Goal: Information Seeking & Learning: Find specific page/section

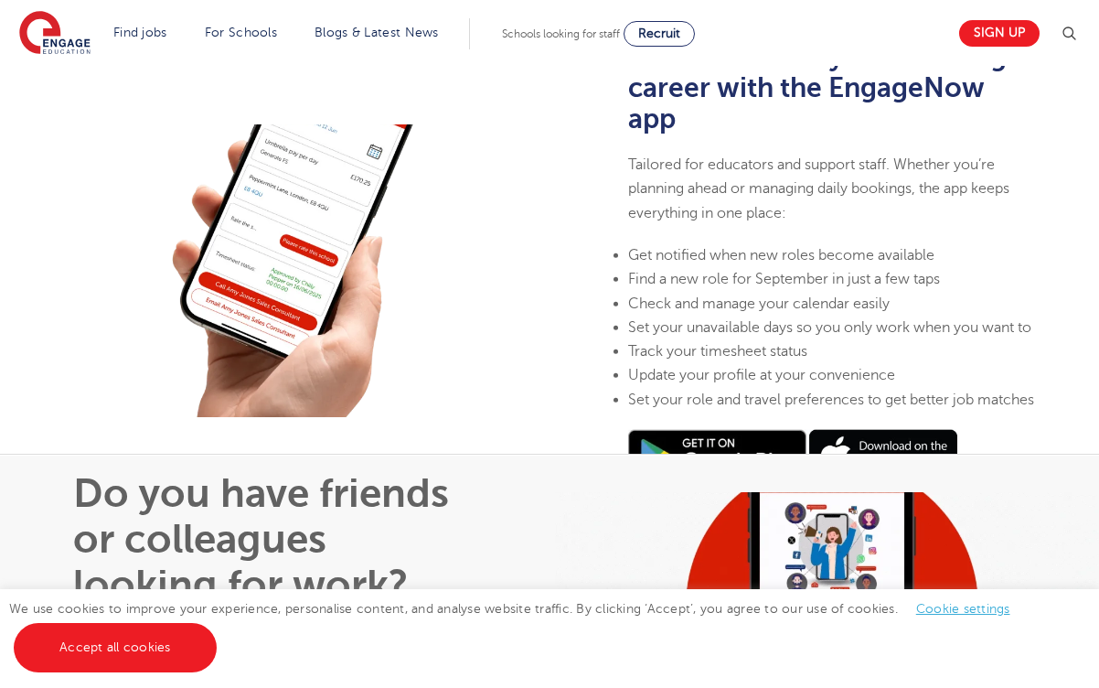
scroll to position [480, 0]
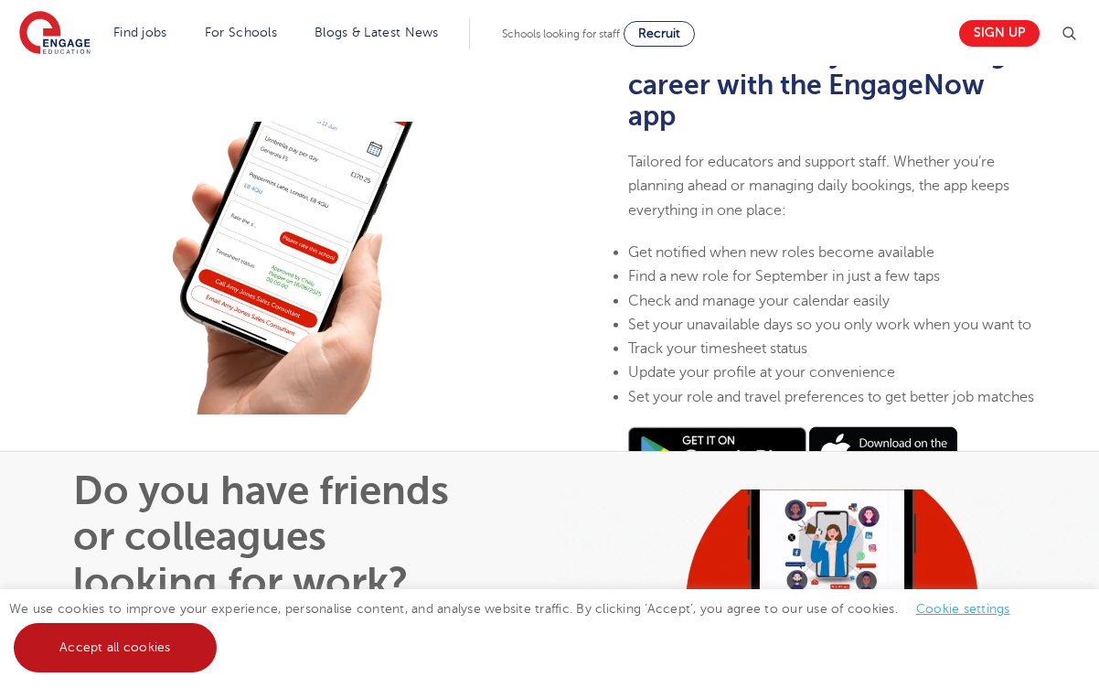
click at [148, 642] on link "Accept all cookies" at bounding box center [115, 647] width 203 height 49
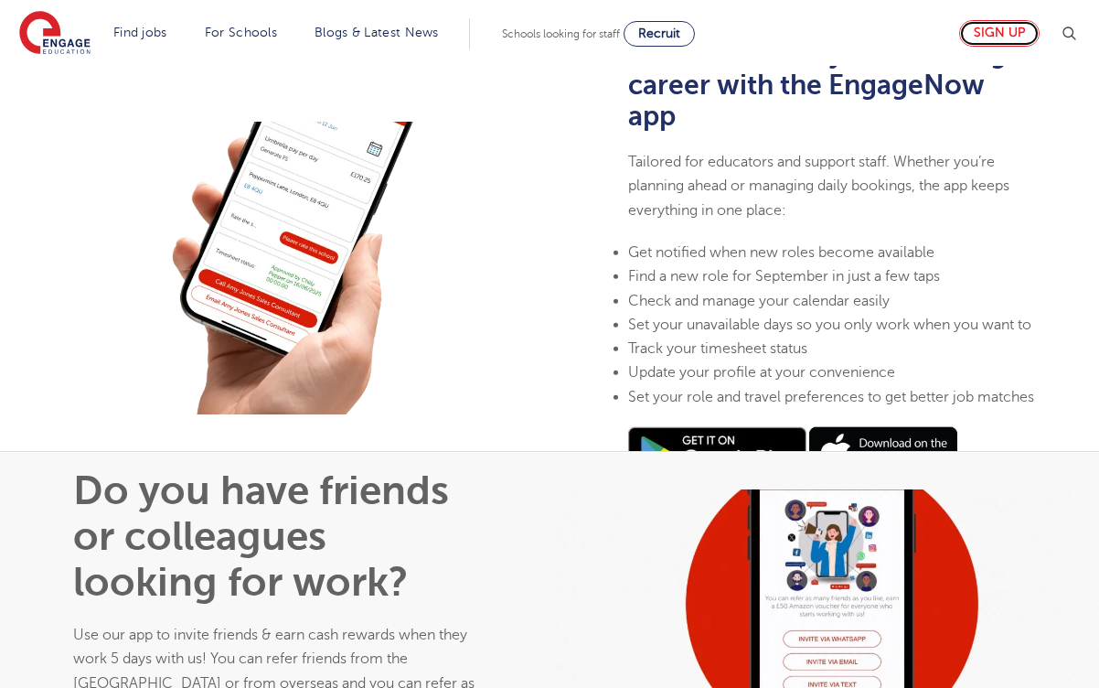
click at [1012, 37] on link "Sign up" at bounding box center [999, 33] width 80 height 27
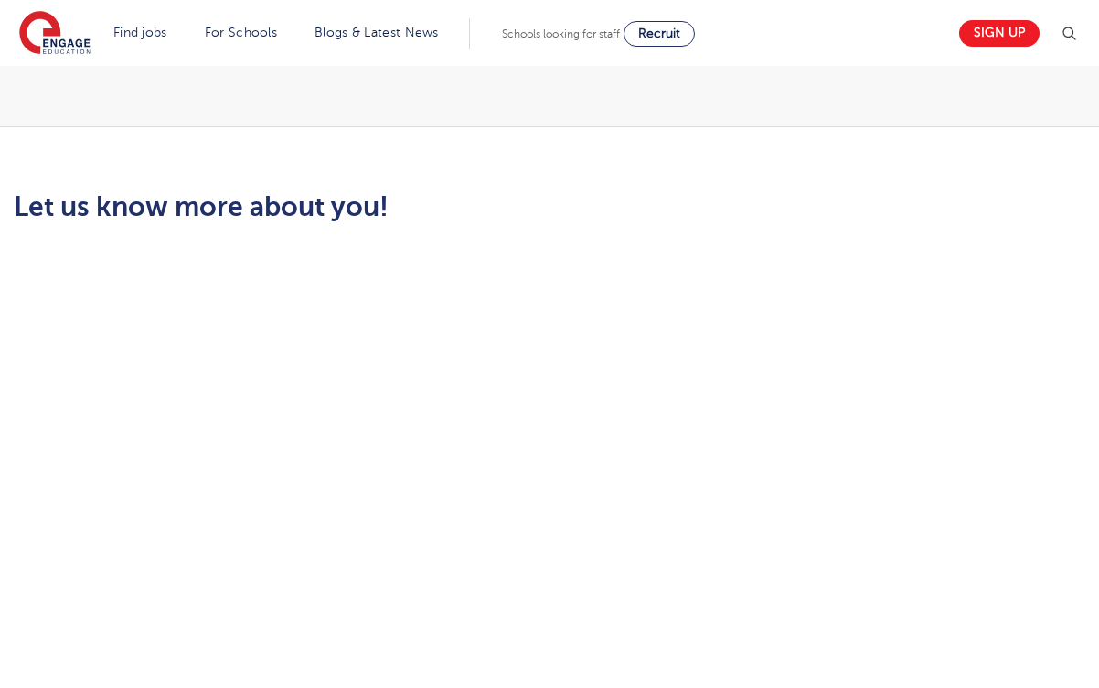
scroll to position [284, 0]
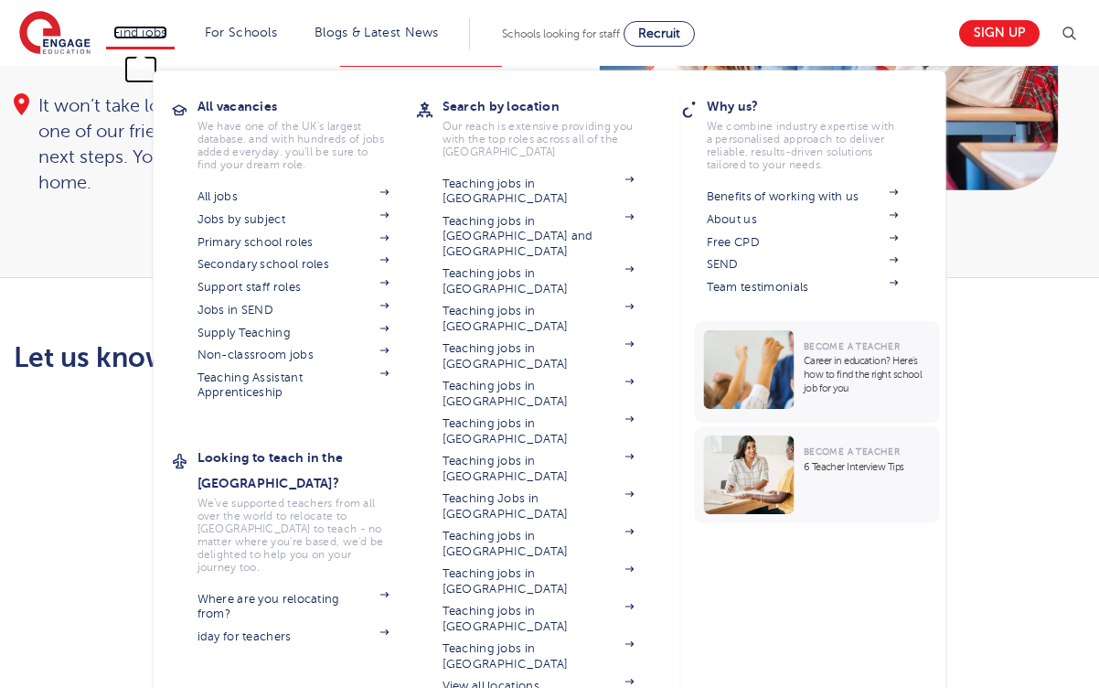
click at [154, 30] on link "Find jobs" at bounding box center [140, 33] width 54 height 14
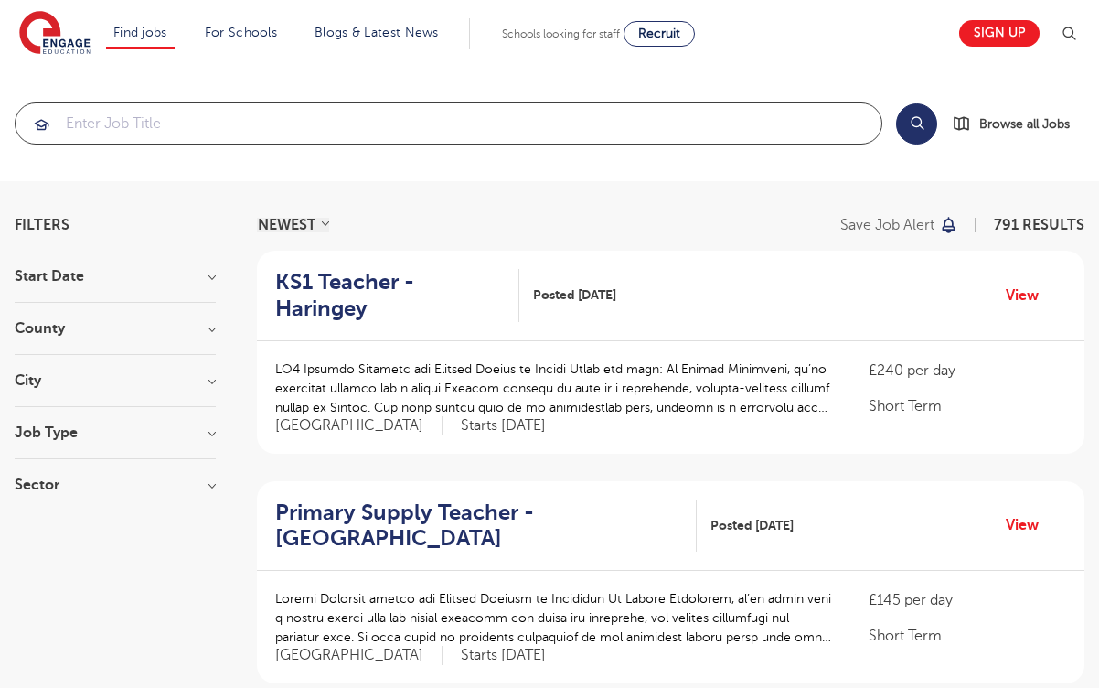
click at [233, 121] on input "search" at bounding box center [449, 123] width 866 height 40
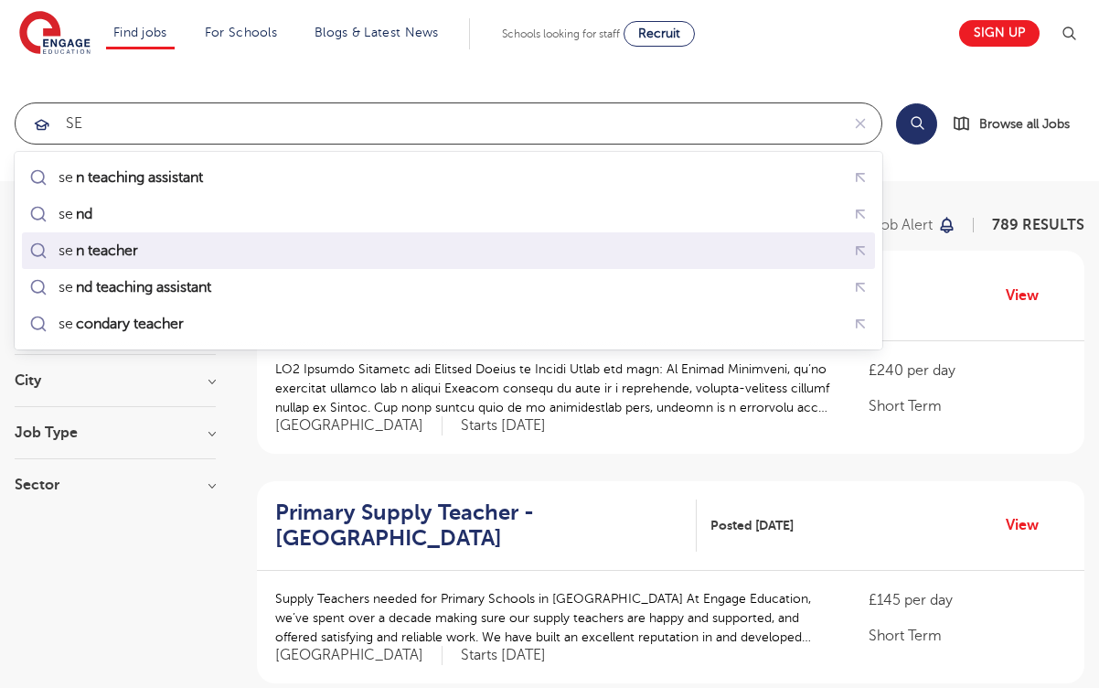
click at [151, 242] on div "se n teacher" at bounding box center [449, 251] width 846 height 28
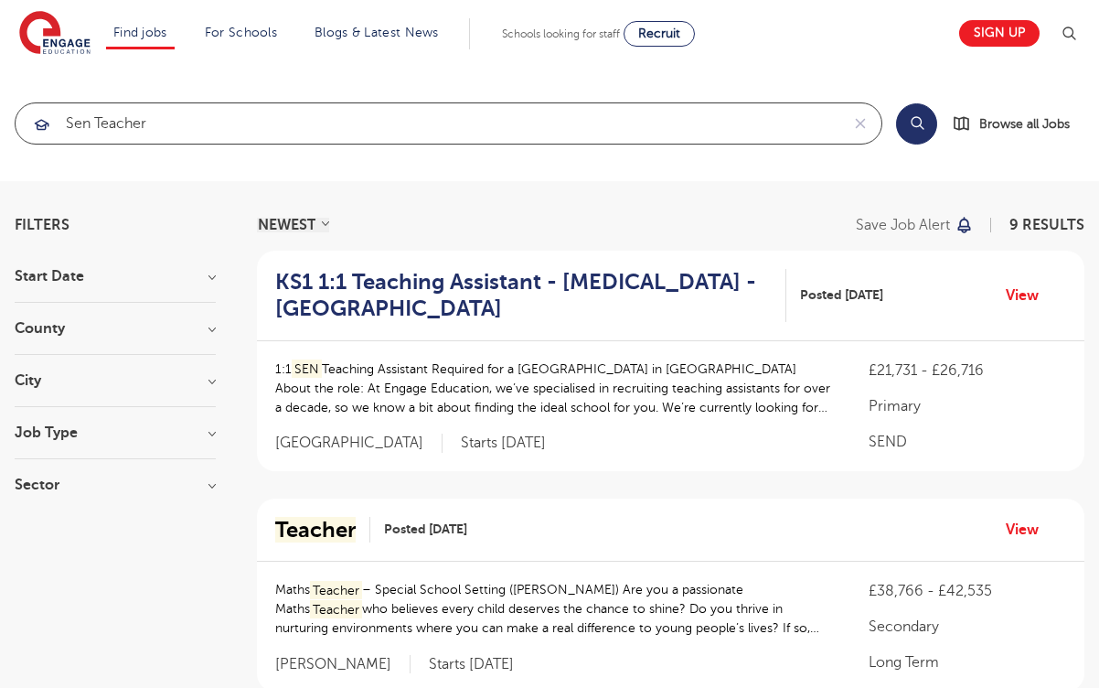
type input "sen teacher"
click at [931, 129] on button "Search" at bounding box center [916, 123] width 41 height 41
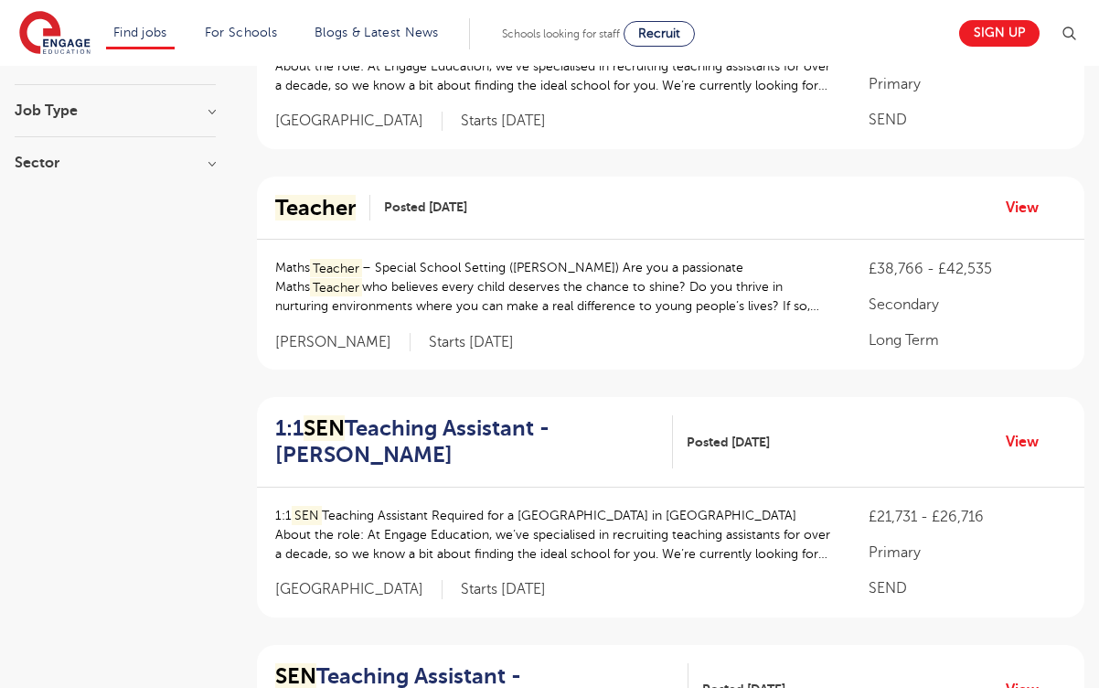
scroll to position [328, 0]
